Goal: Task Accomplishment & Management: Use online tool/utility

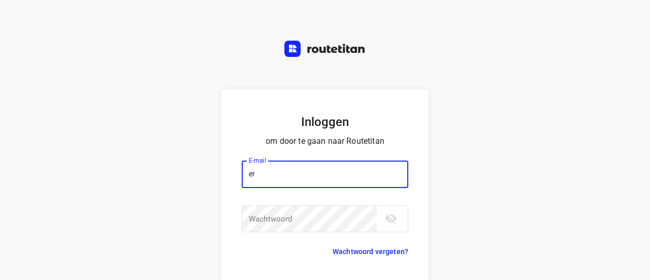
type input "e"
type input "[EMAIL_ADDRESS][DOMAIN_NAME]"
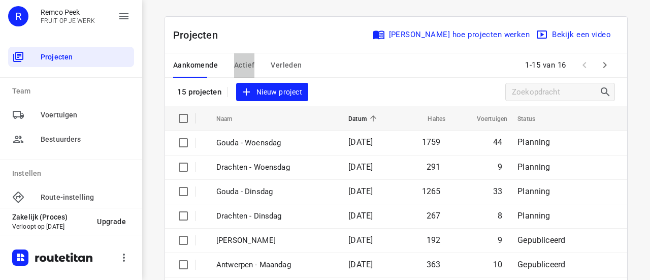
click at [240, 65] on font "Actief" at bounding box center [244, 65] width 20 height 8
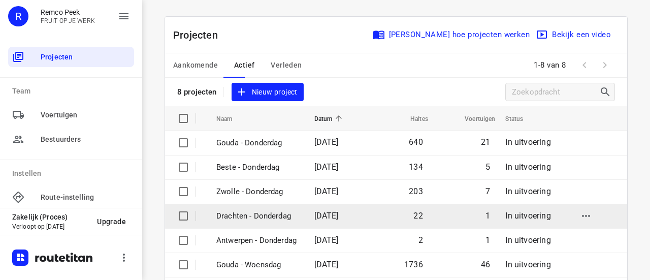
click at [247, 215] on font "Drachten - Donderdag" at bounding box center [253, 215] width 75 height 9
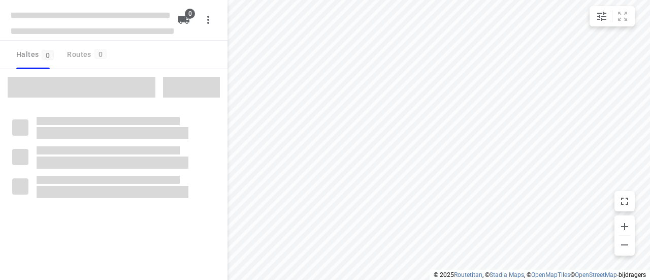
type input "distance"
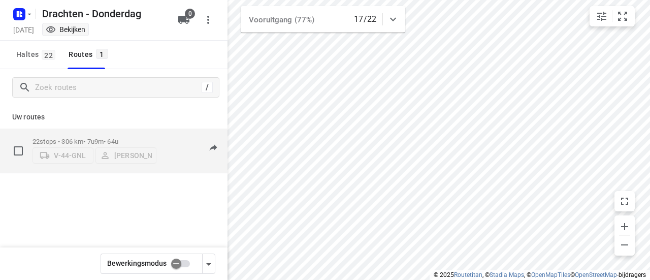
click at [104, 138] on font "7u9m" at bounding box center [95, 142] width 17 height 8
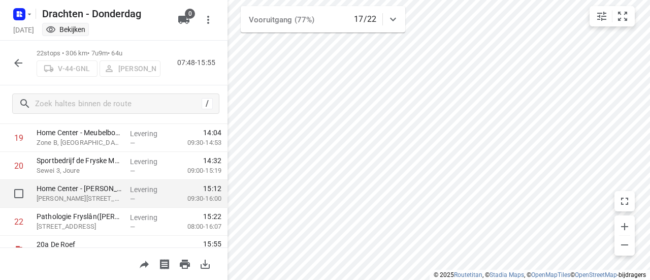
scroll to position [568, 0]
